Goal: Check status: Check status

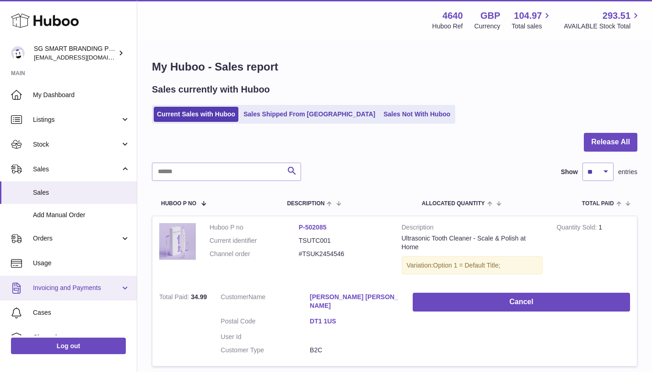
click at [60, 290] on span "Invoicing and Payments" at bounding box center [76, 287] width 87 height 9
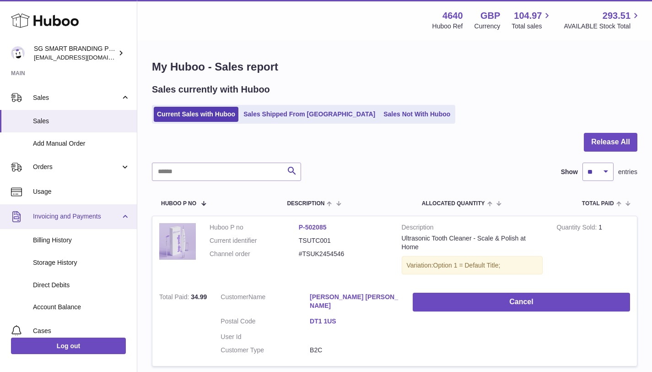
scroll to position [72, 0]
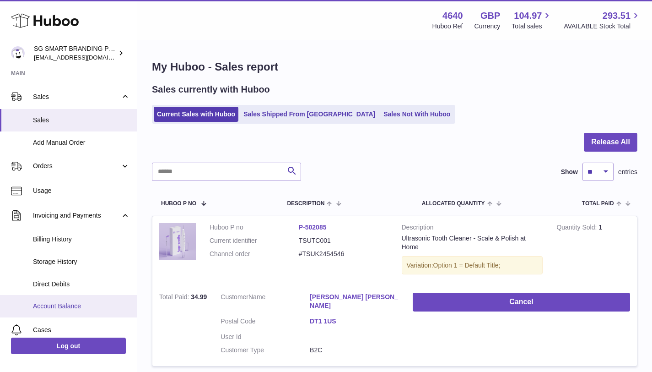
click at [54, 306] on span "Account Balance" at bounding box center [81, 306] width 97 height 9
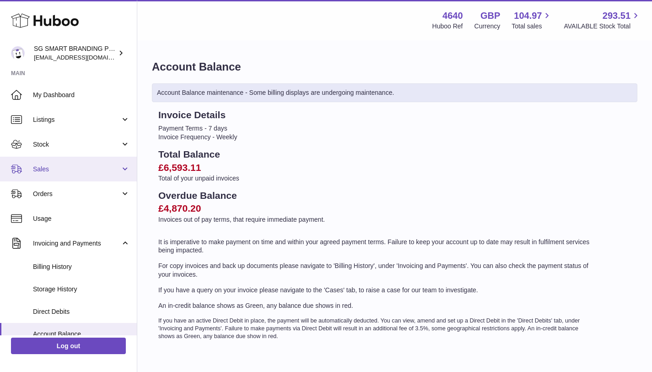
click at [45, 168] on span "Sales" at bounding box center [76, 169] width 87 height 9
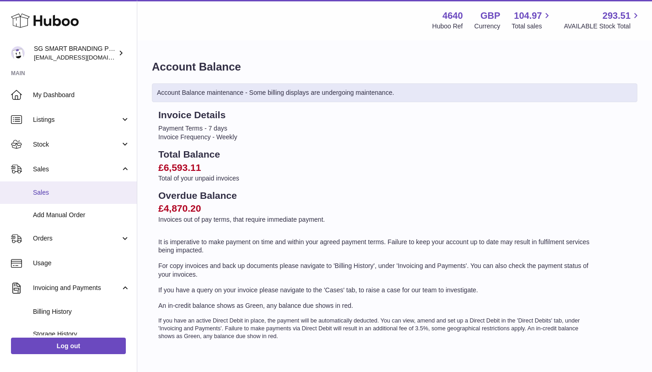
click at [43, 186] on link "Sales" at bounding box center [68, 192] width 137 height 22
